Goal: Information Seeking & Learning: Check status

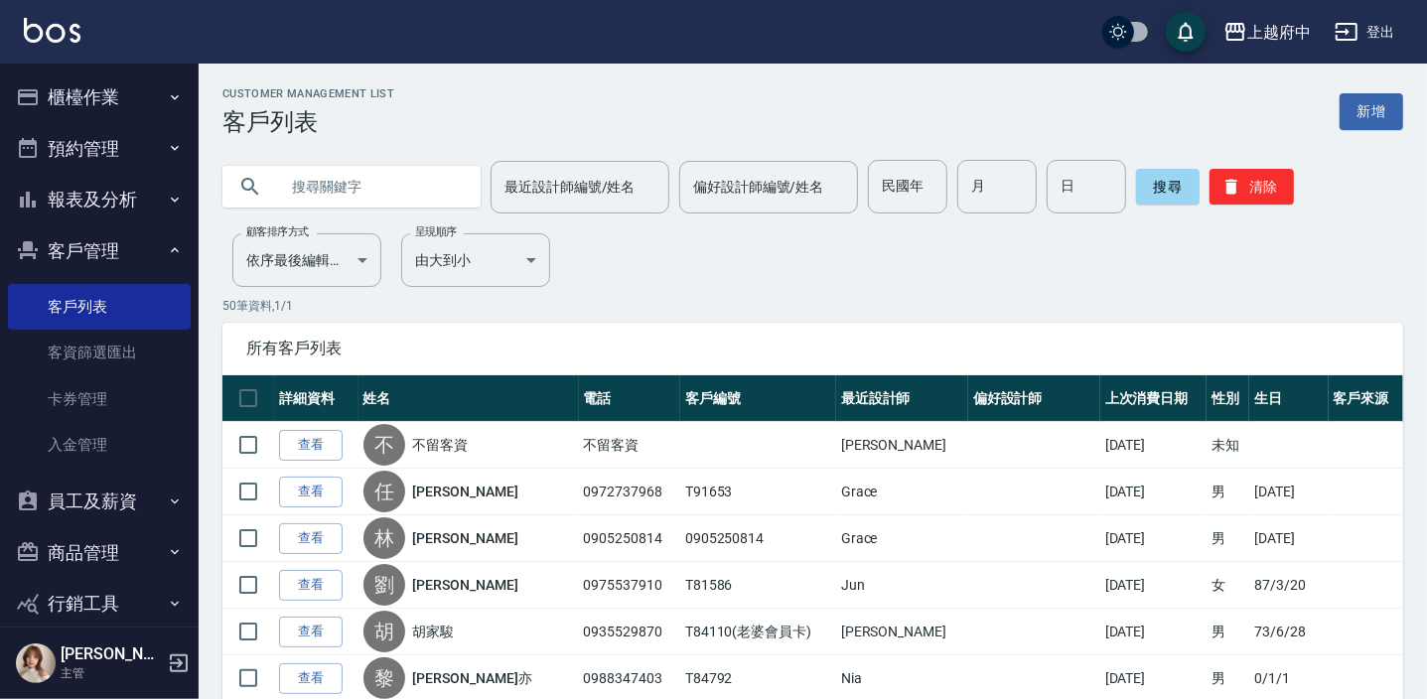
click at [345, 170] on input "text" at bounding box center [371, 187] width 187 height 54
type input "0912427711"
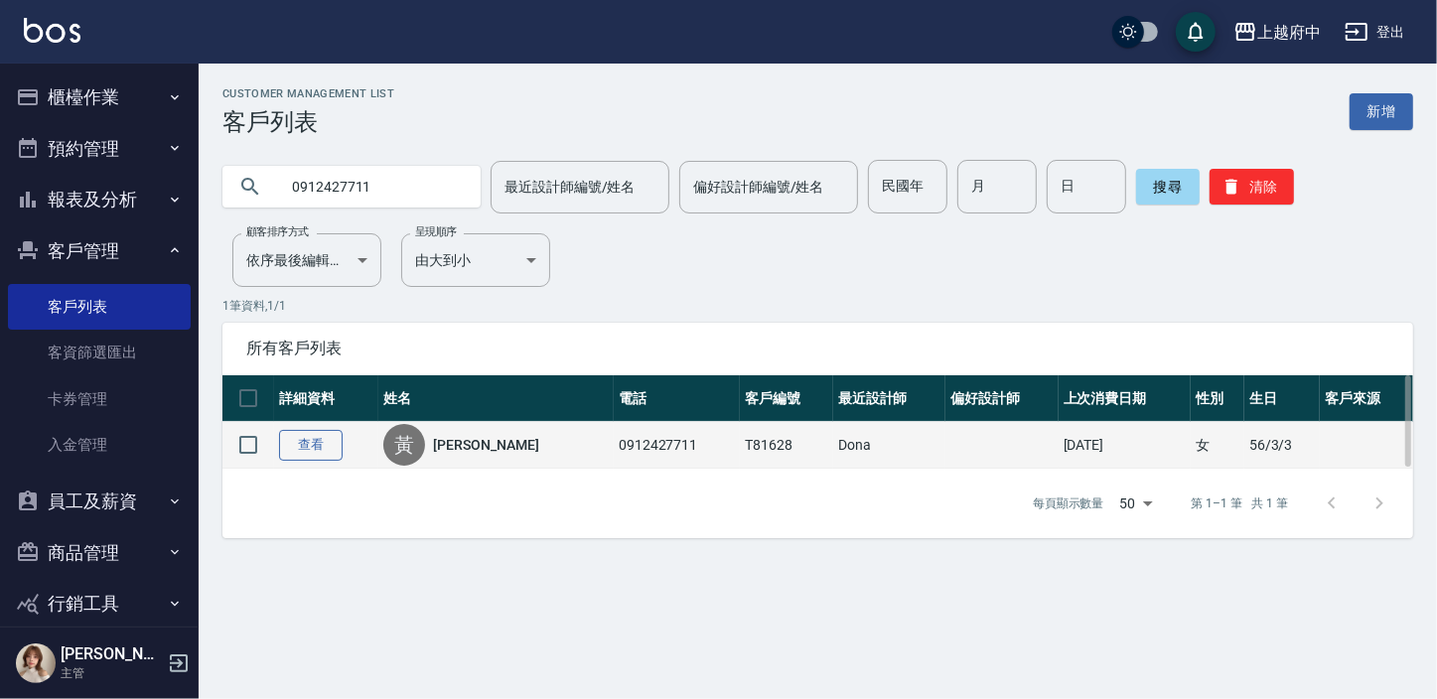
click at [310, 445] on link "查看" at bounding box center [311, 445] width 64 height 31
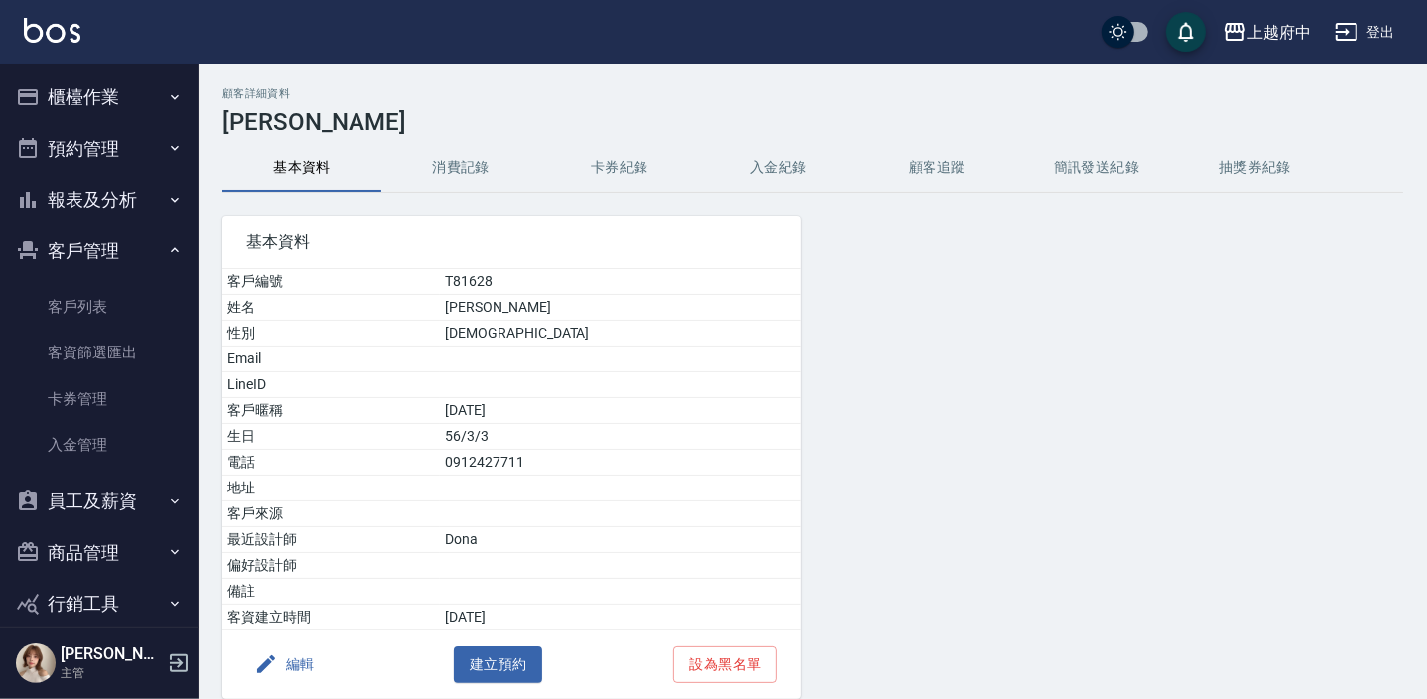
click at [469, 167] on button "消費記錄" at bounding box center [460, 168] width 159 height 48
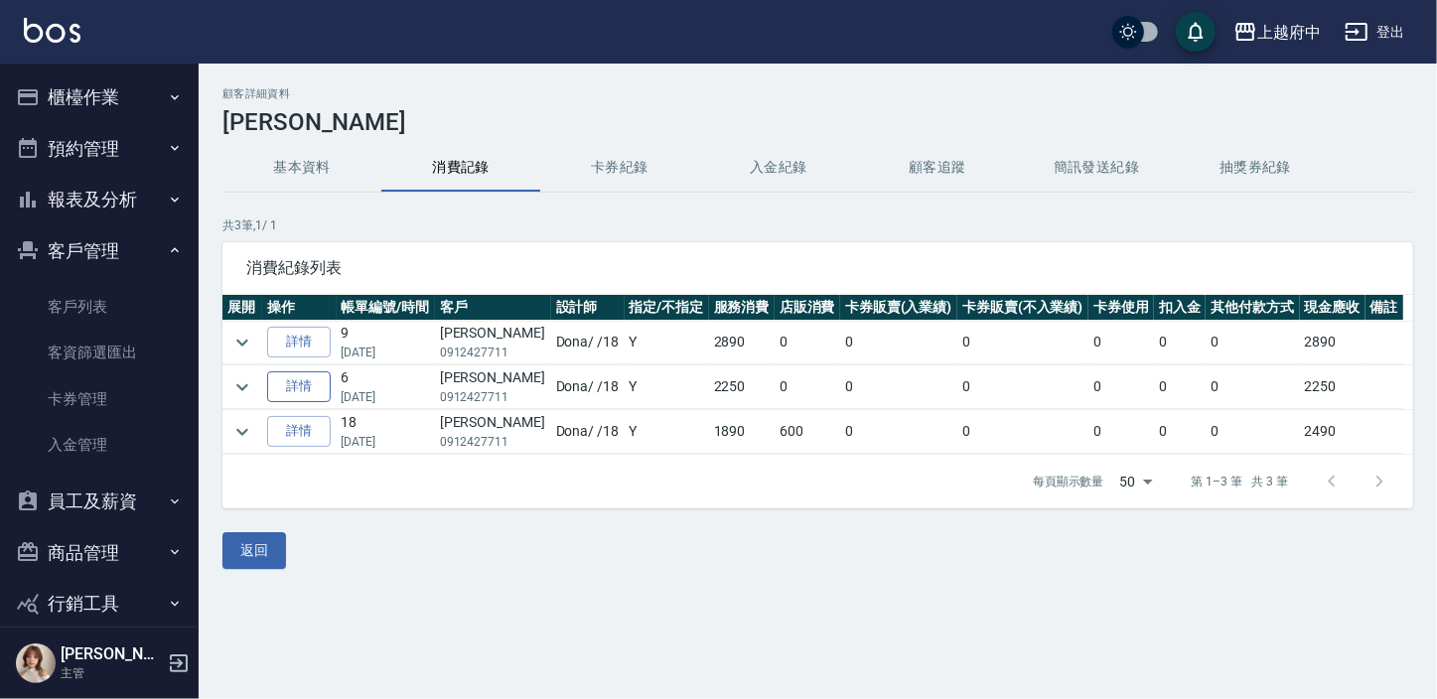
click at [304, 389] on link "詳情" at bounding box center [299, 386] width 64 height 31
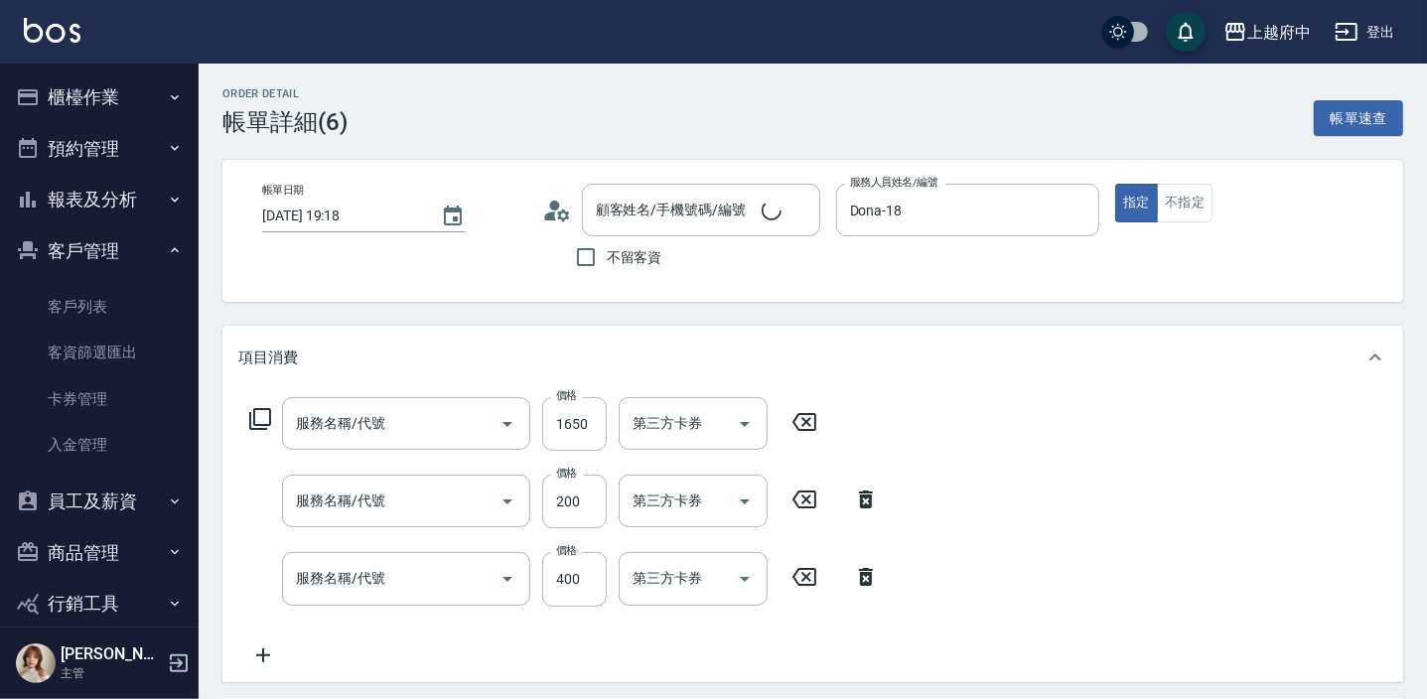
type input "[DATE] 19:18"
type input "Dona-18"
type input "燙髮M(12401)"
type input "剪髮(340)"
type input "有機洗髮(200)"
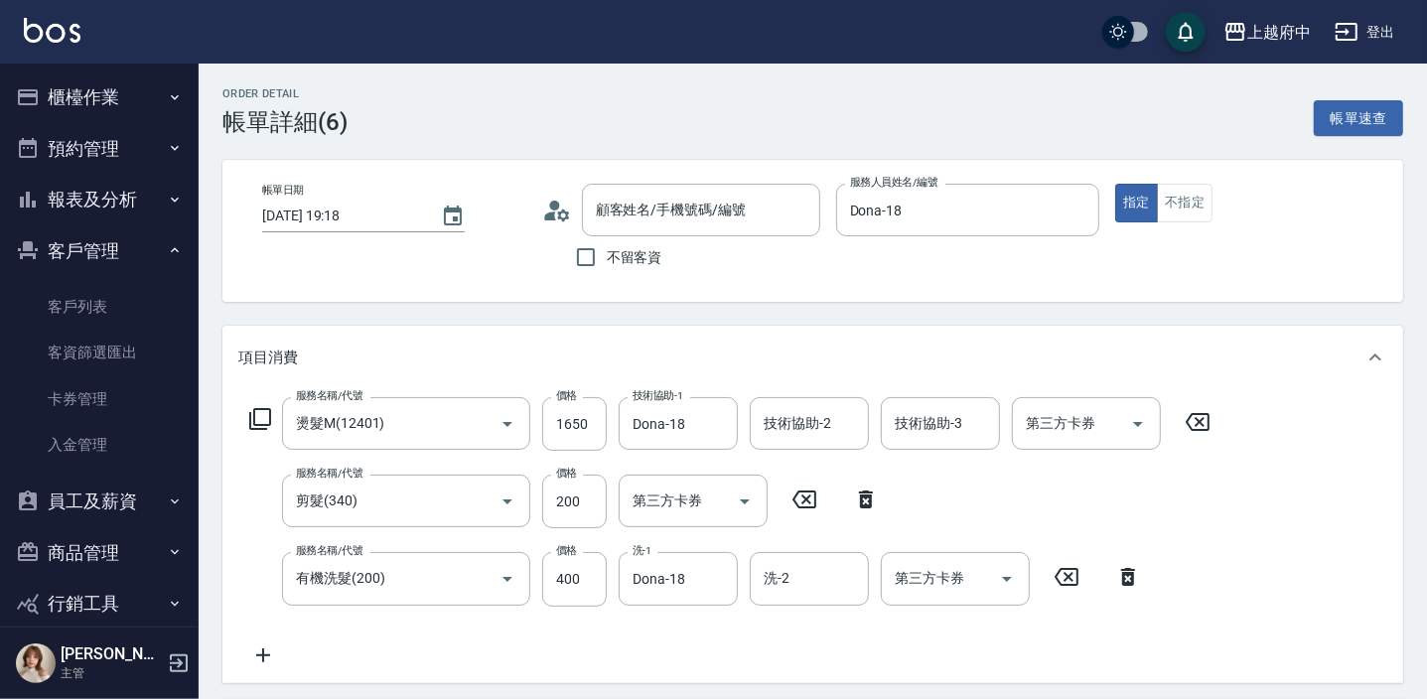
type input "[PERSON_NAME]/0912427711/T81628"
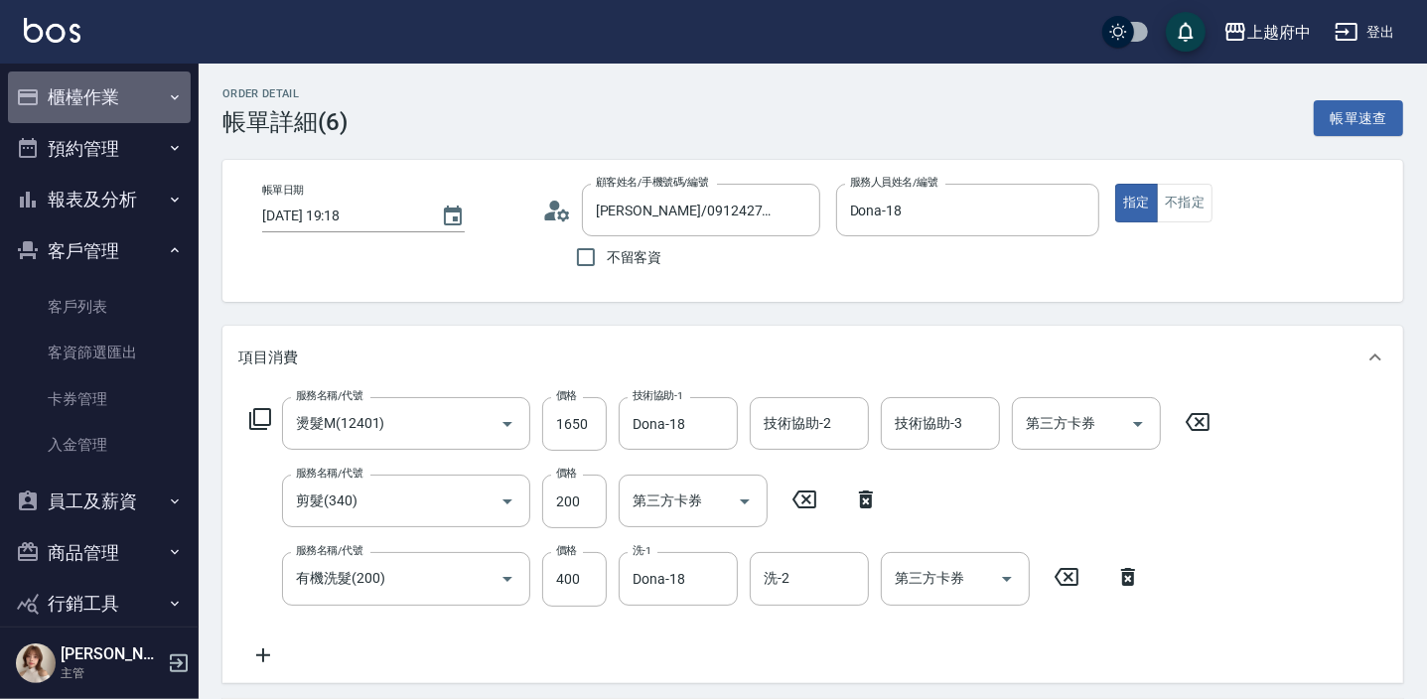
click at [104, 98] on button "櫃檯作業" at bounding box center [99, 97] width 183 height 52
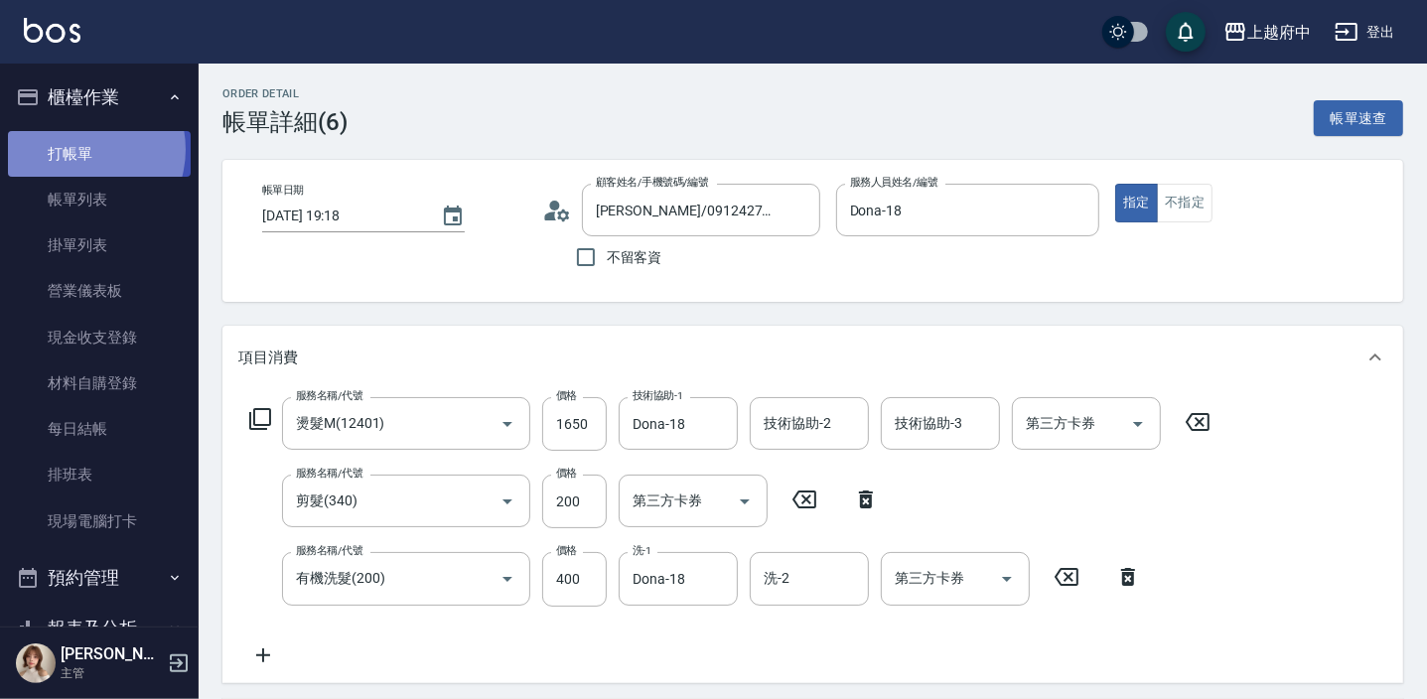
click at [76, 149] on link "打帳單" at bounding box center [99, 154] width 183 height 46
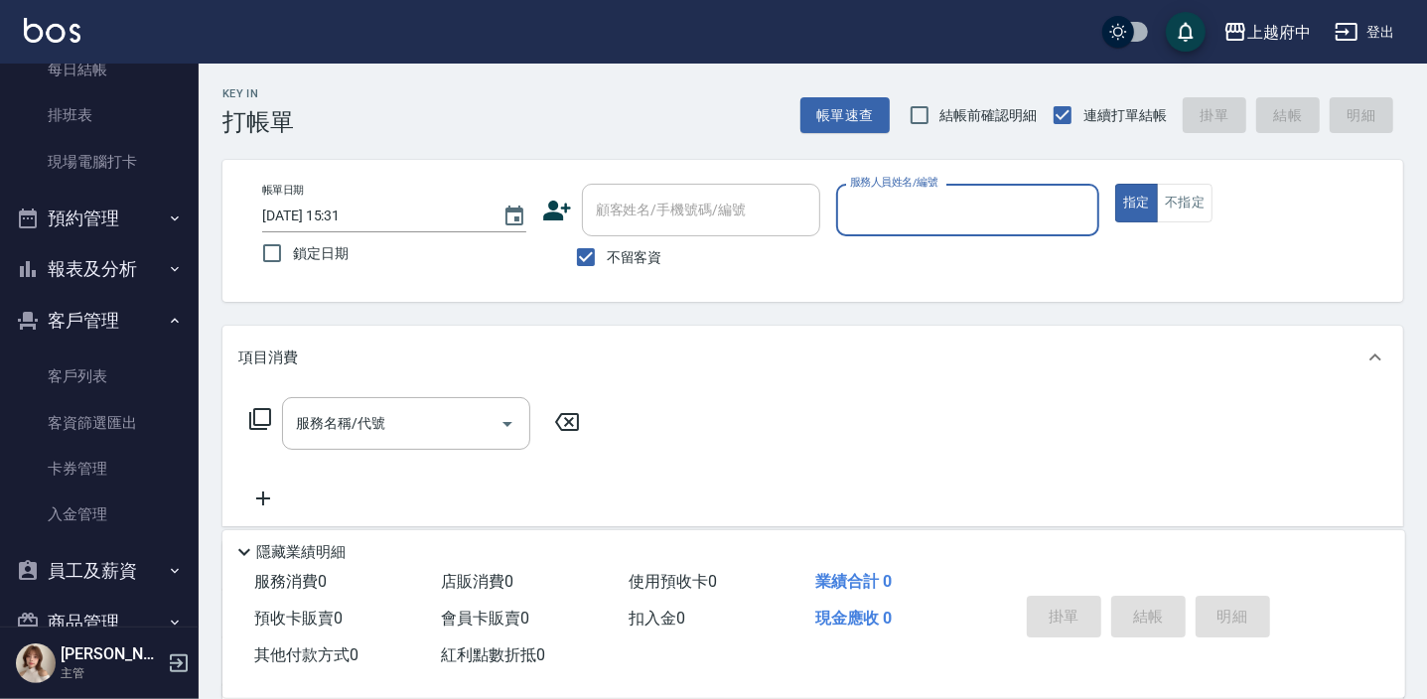
scroll to position [360, 0]
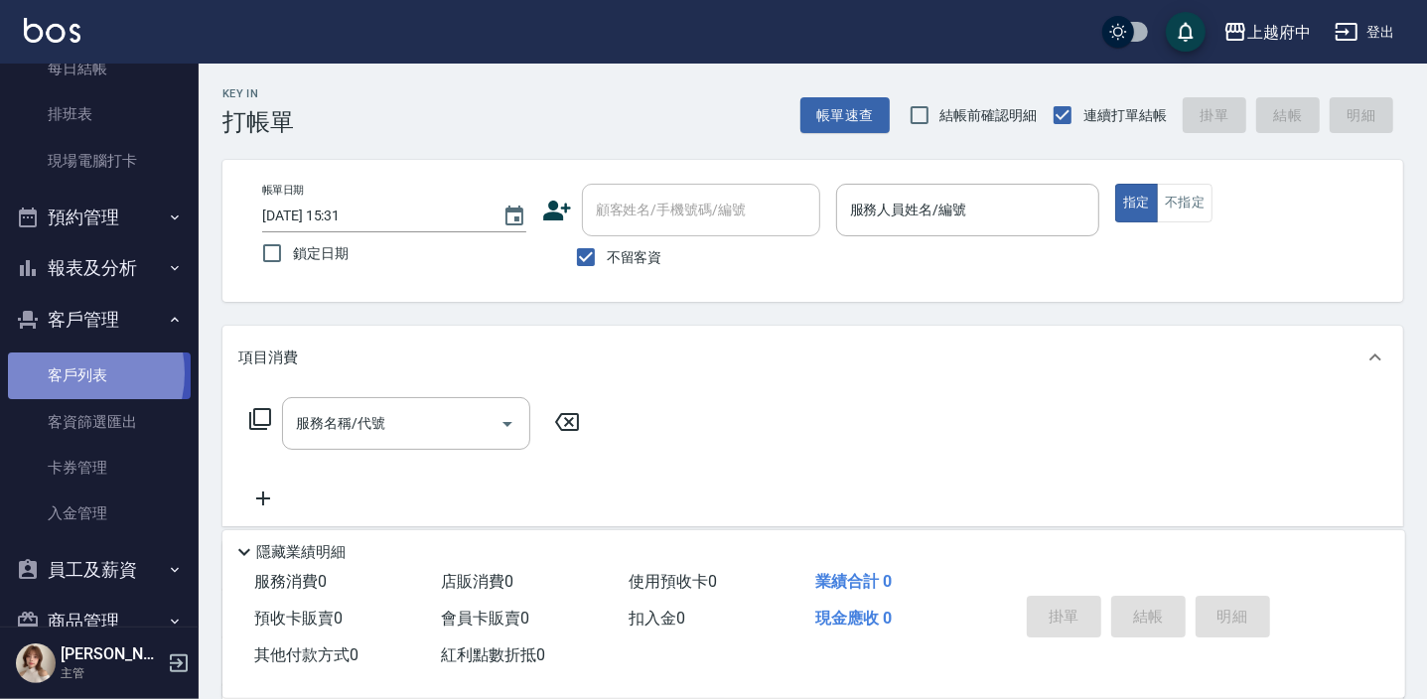
click at [68, 372] on link "客戶列表" at bounding box center [99, 375] width 183 height 46
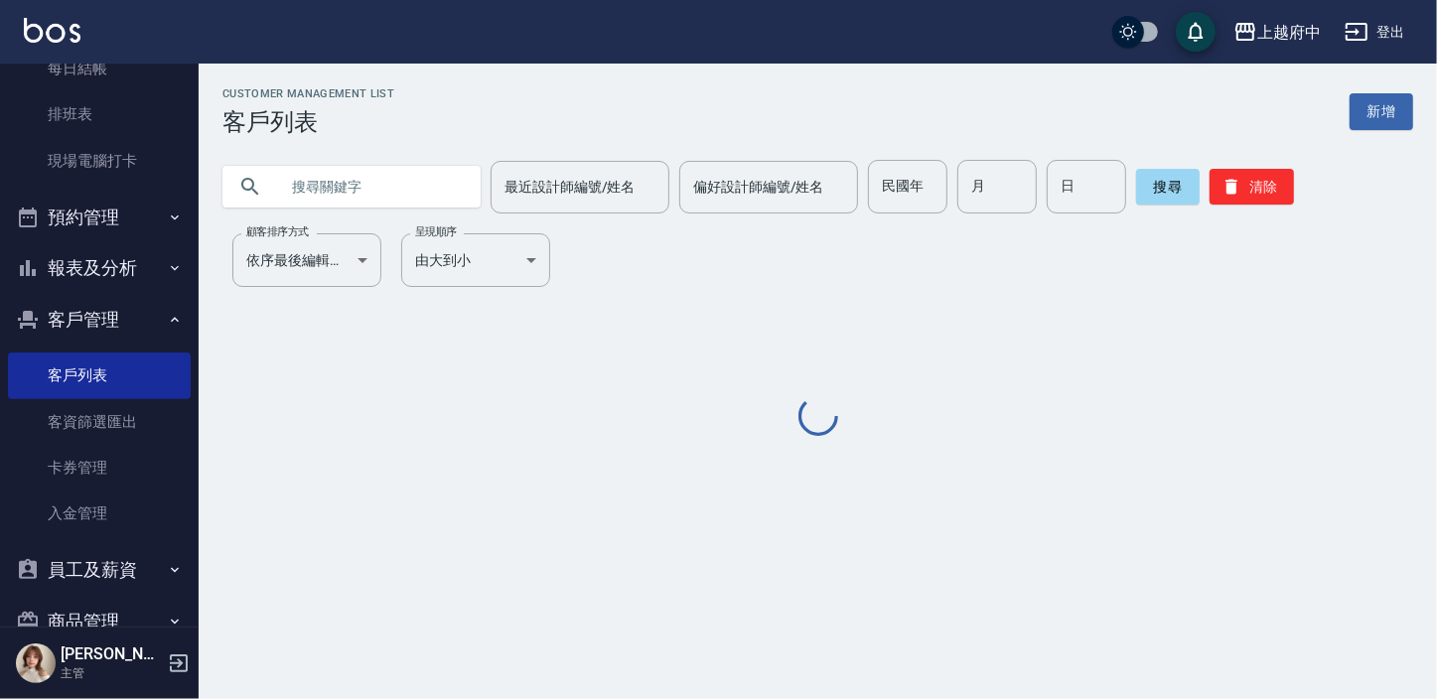
click at [351, 166] on input "text" at bounding box center [371, 187] width 187 height 54
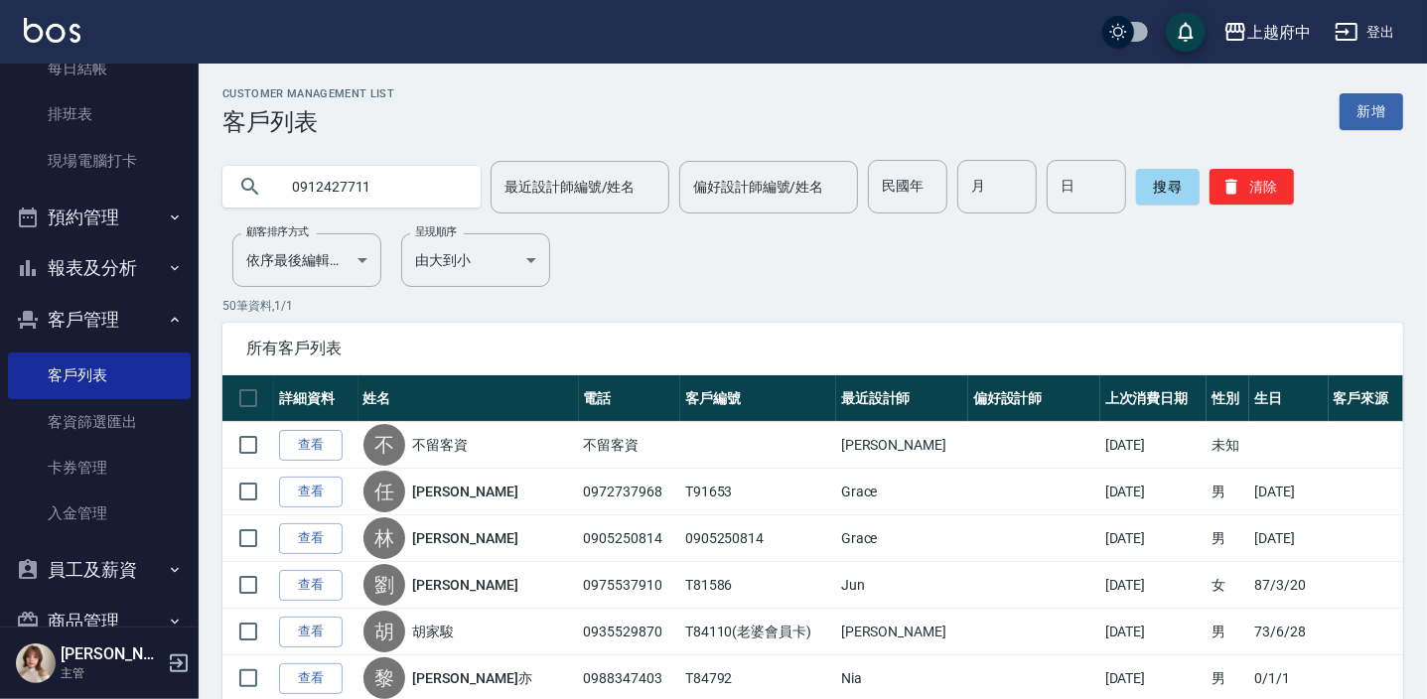
type input "0912427711"
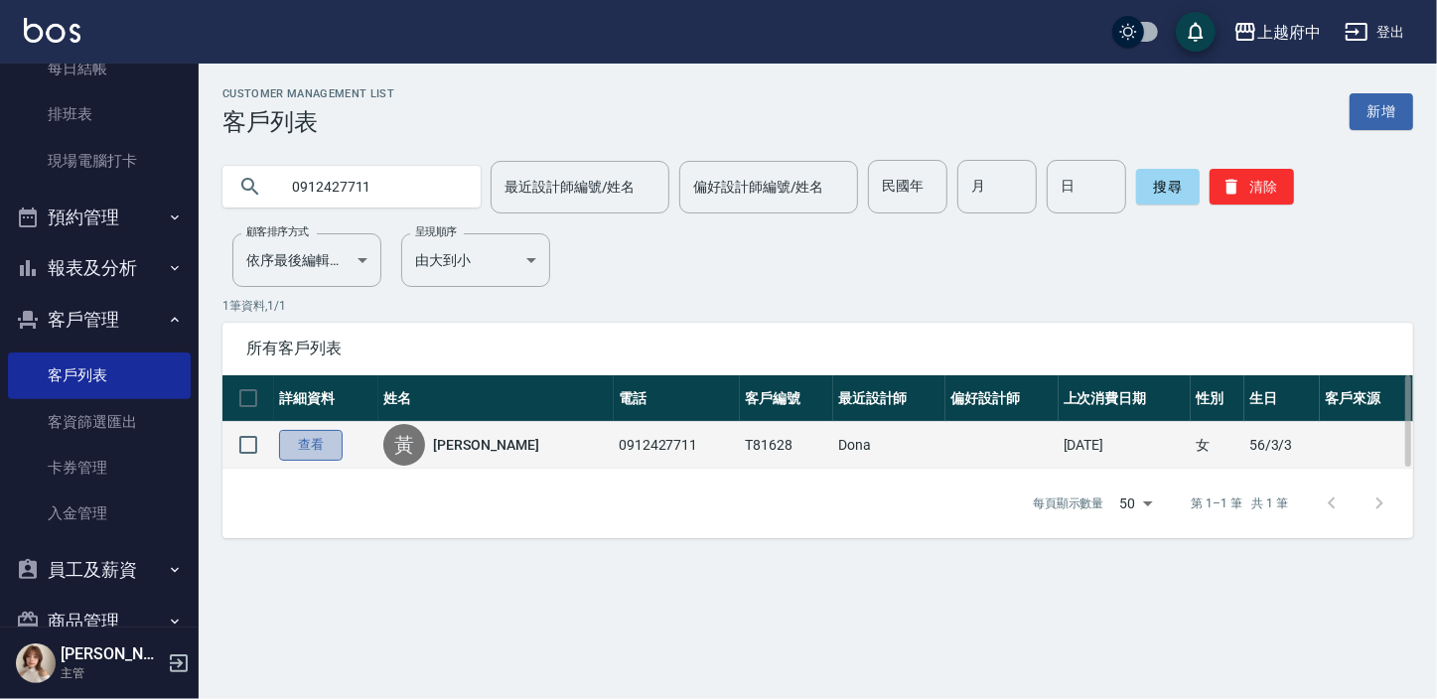
click at [318, 441] on link "查看" at bounding box center [311, 445] width 64 height 31
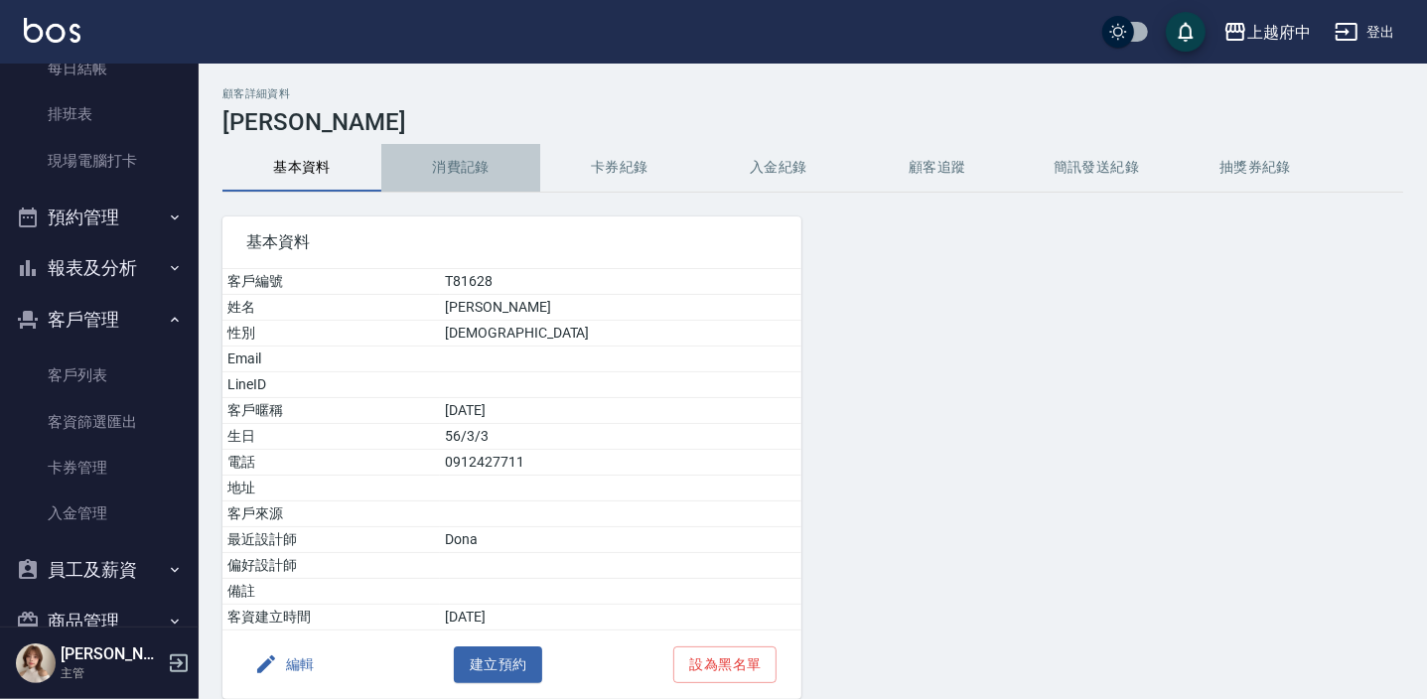
click at [466, 159] on button "消費記錄" at bounding box center [460, 168] width 159 height 48
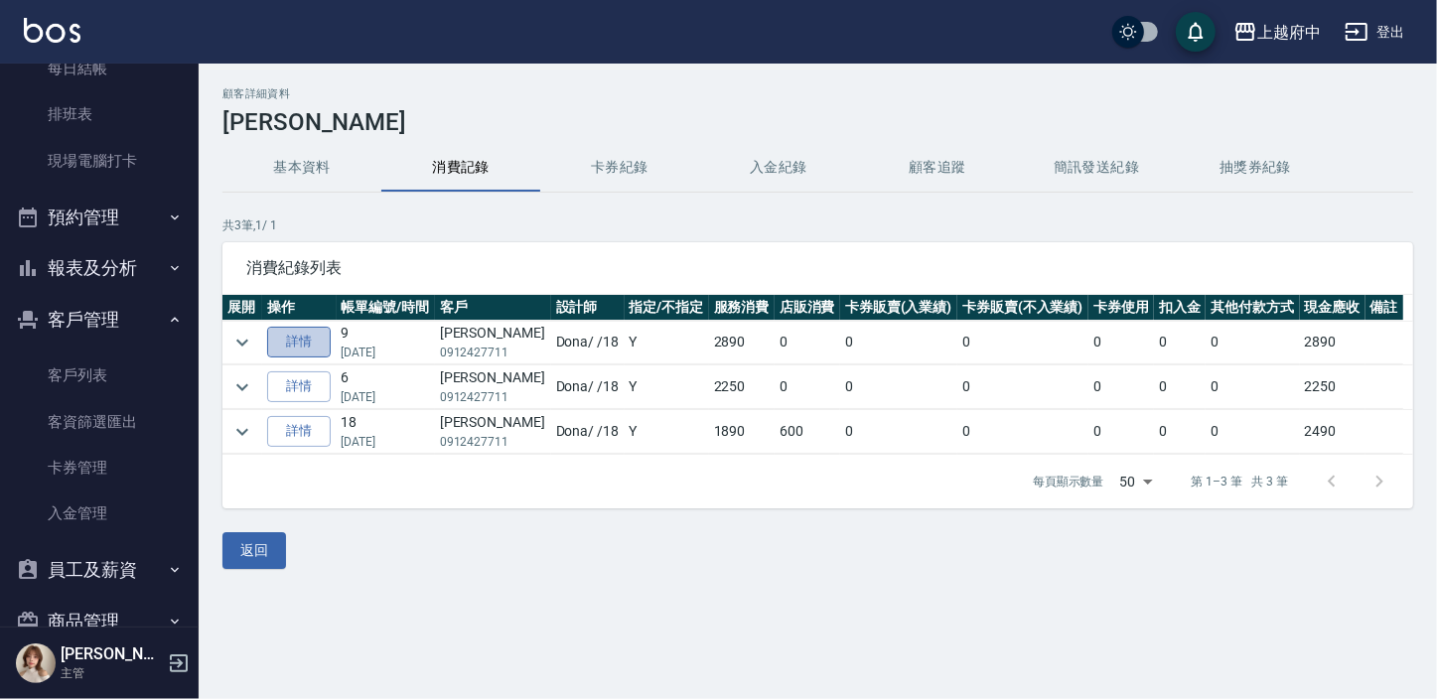
click at [283, 333] on link "詳情" at bounding box center [299, 342] width 64 height 31
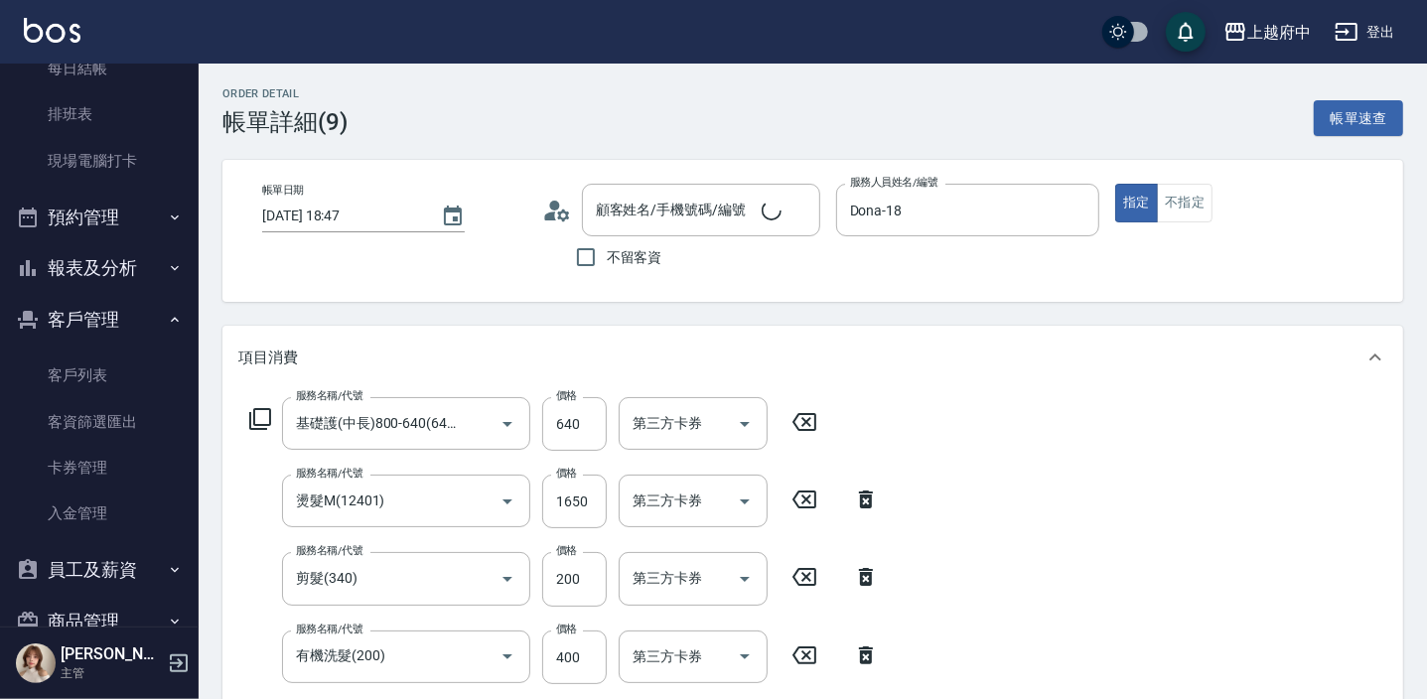
type input "[DATE] 18:47"
type input "Dona-18"
type input "基礎護(中長)800-640(6403)"
type input "燙髮M(12401)"
type input "剪髮(340)"
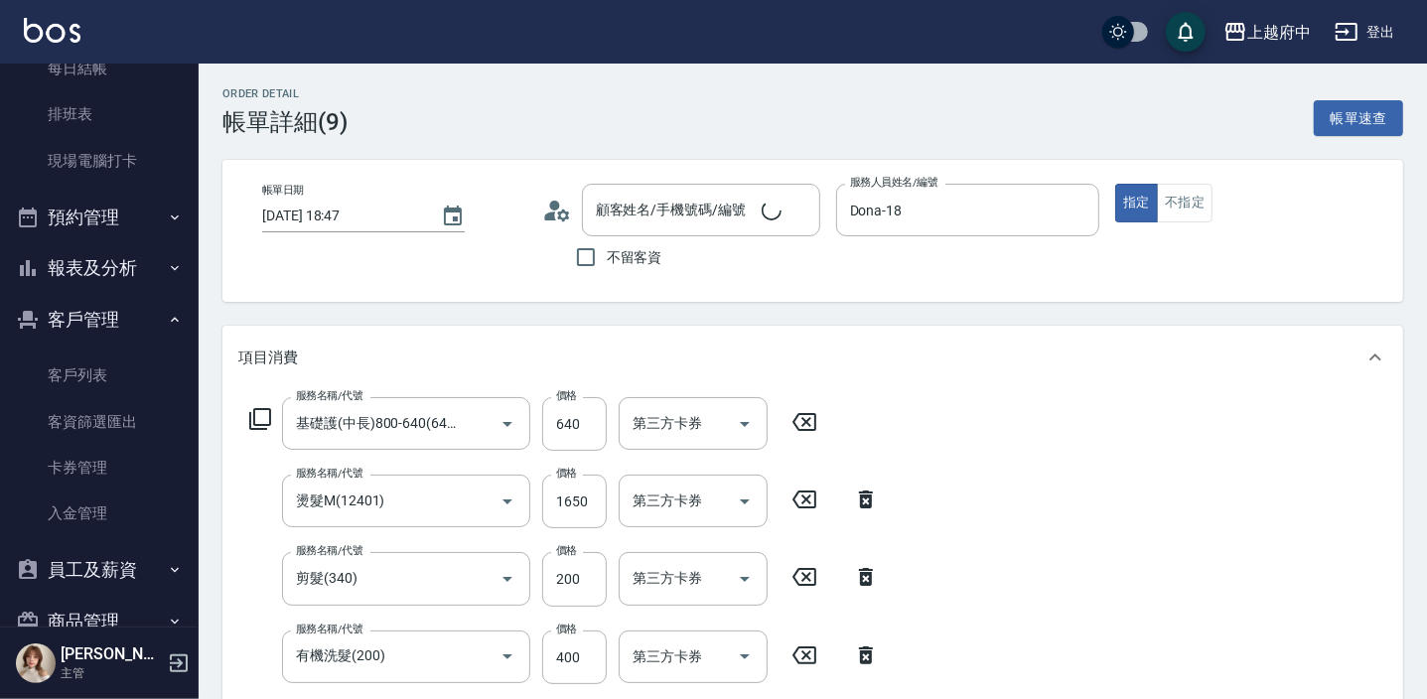
type input "有機洗髮(200)"
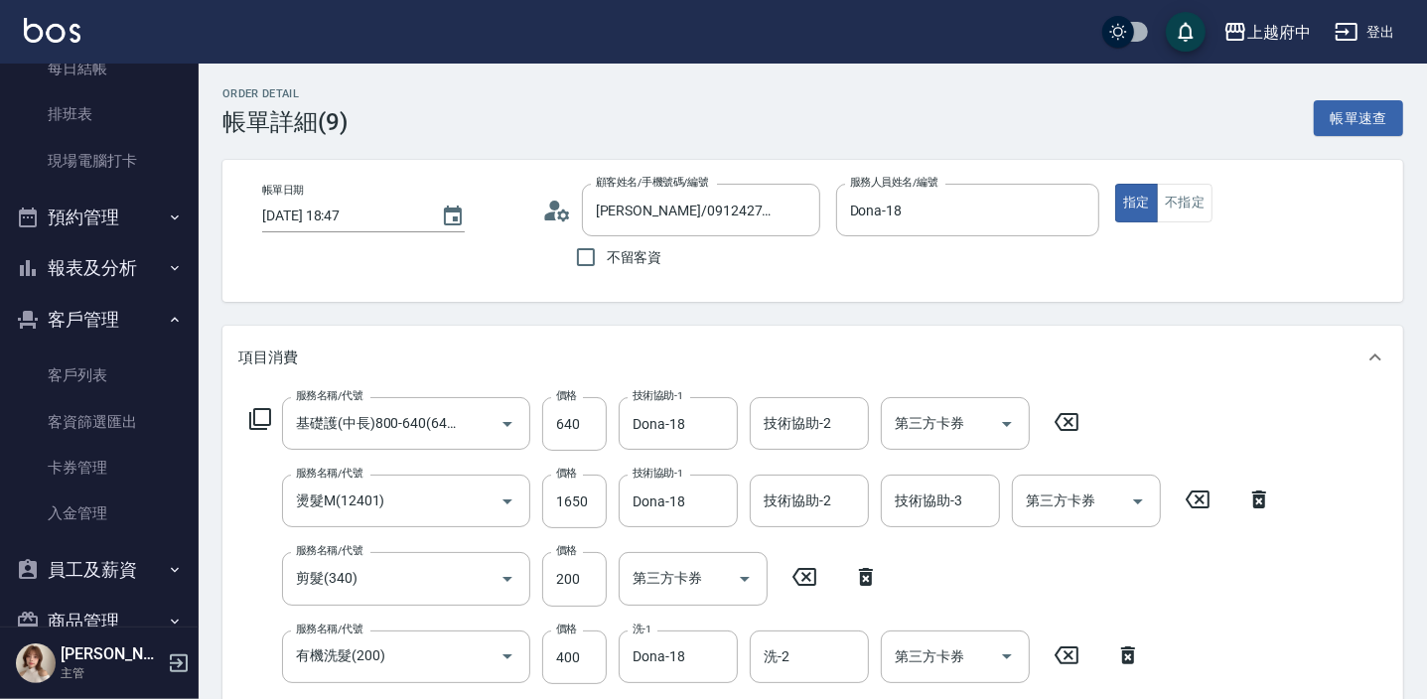
type input "[PERSON_NAME]/0912427711/T81628"
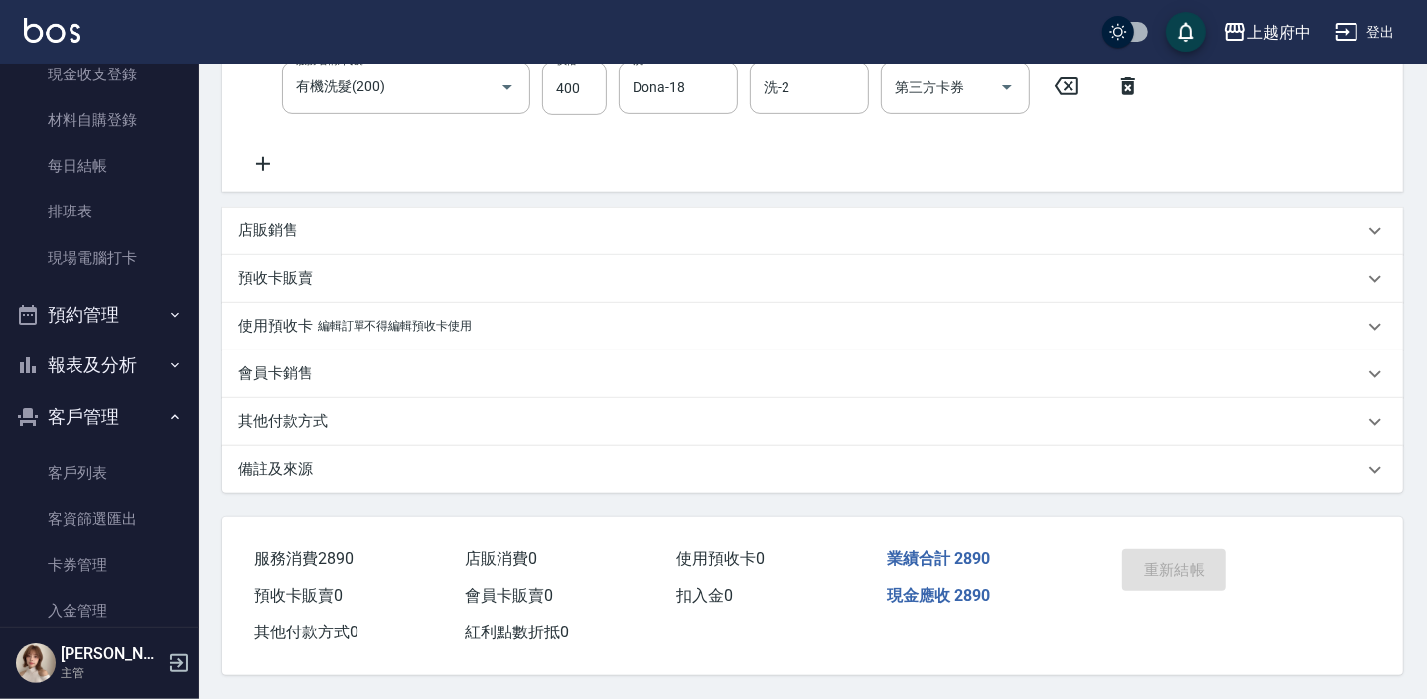
scroll to position [270, 0]
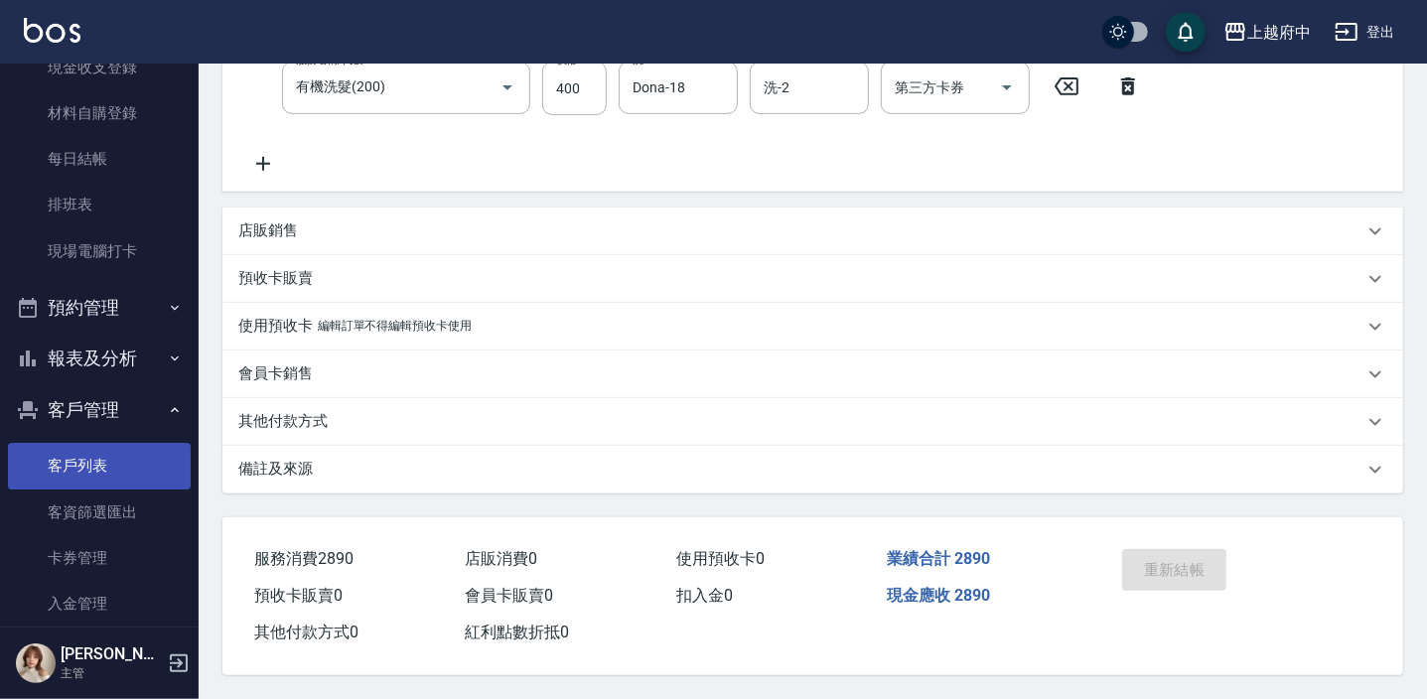
click at [89, 467] on link "客戶列表" at bounding box center [99, 466] width 183 height 46
